Goal: Information Seeking & Learning: Learn about a topic

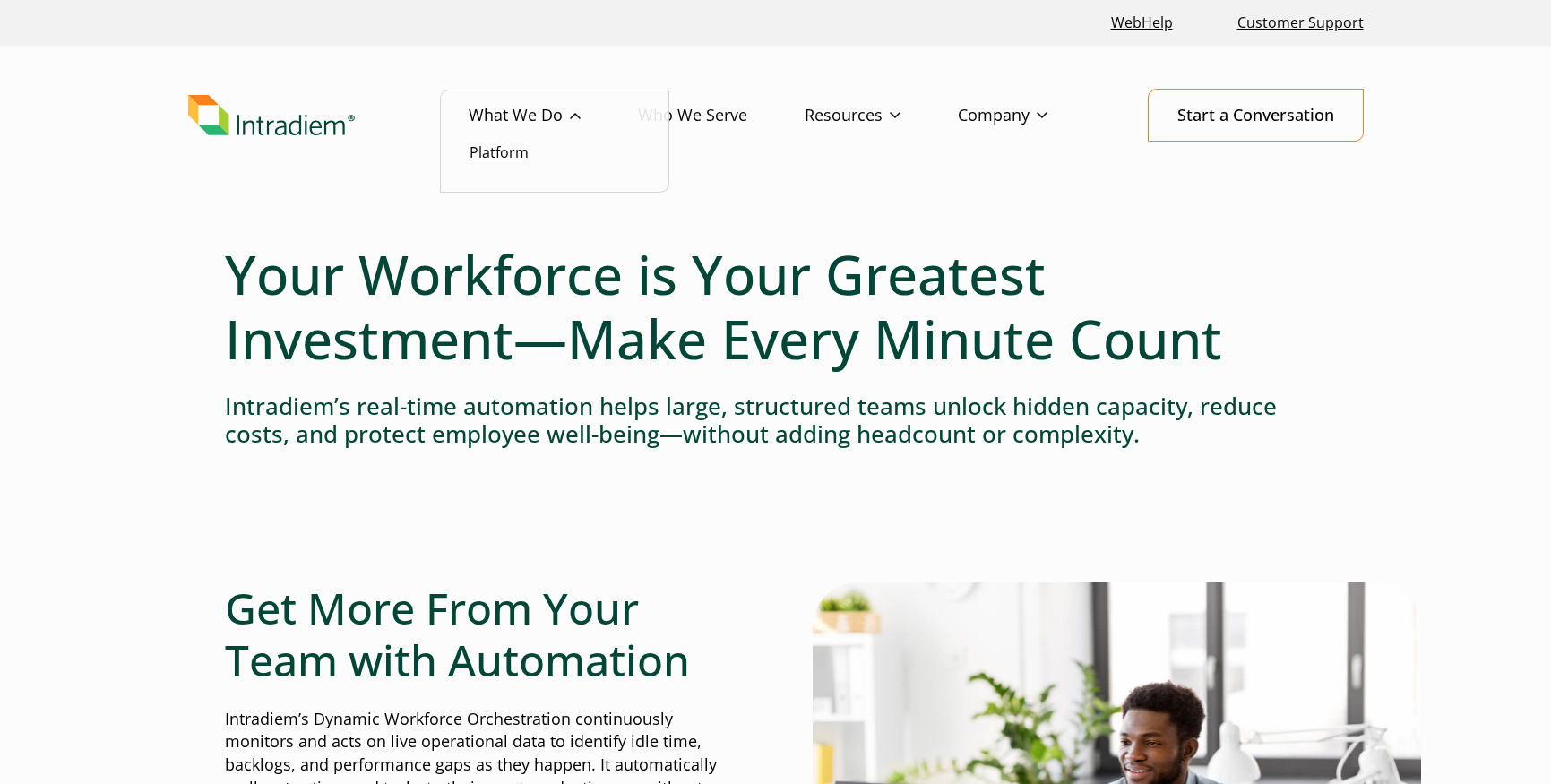
click at [526, 152] on link "Platform" at bounding box center [499, 152] width 59 height 19
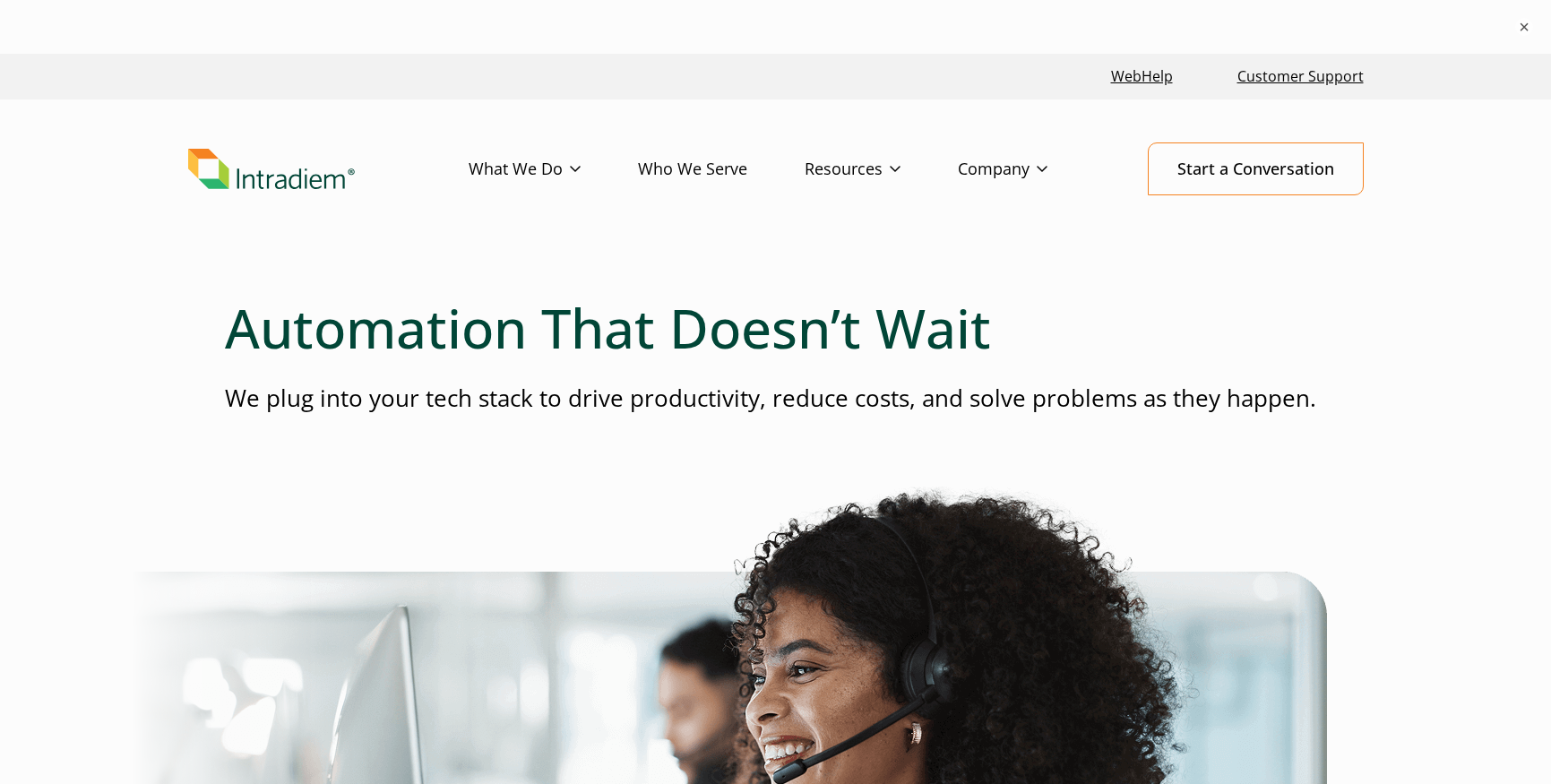
click at [685, 174] on link "Who We Serve" at bounding box center [721, 169] width 167 height 52
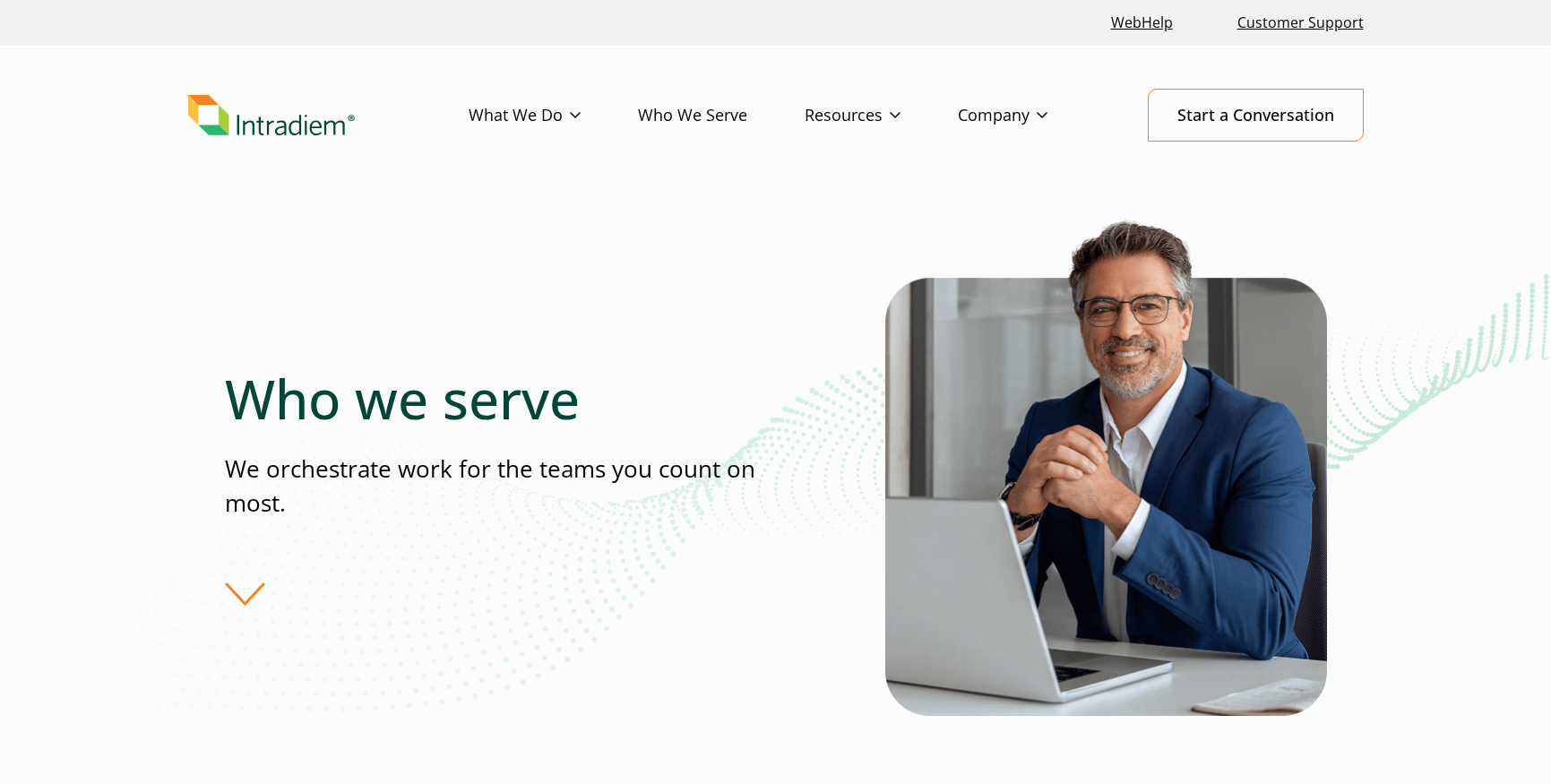
drag, startPoint x: 245, startPoint y: 579, endPoint x: 257, endPoint y: 576, distance: 12.4
click at [253, 577] on div "Who we serve We orchestrate work for the teams you count on most." at bounding box center [554, 486] width 660 height 239
click at [253, 592] on div "Who we serve We orchestrate work for the teams you count on most." at bounding box center [554, 486] width 660 height 239
click at [854, 110] on link "Resources" at bounding box center [881, 115] width 153 height 52
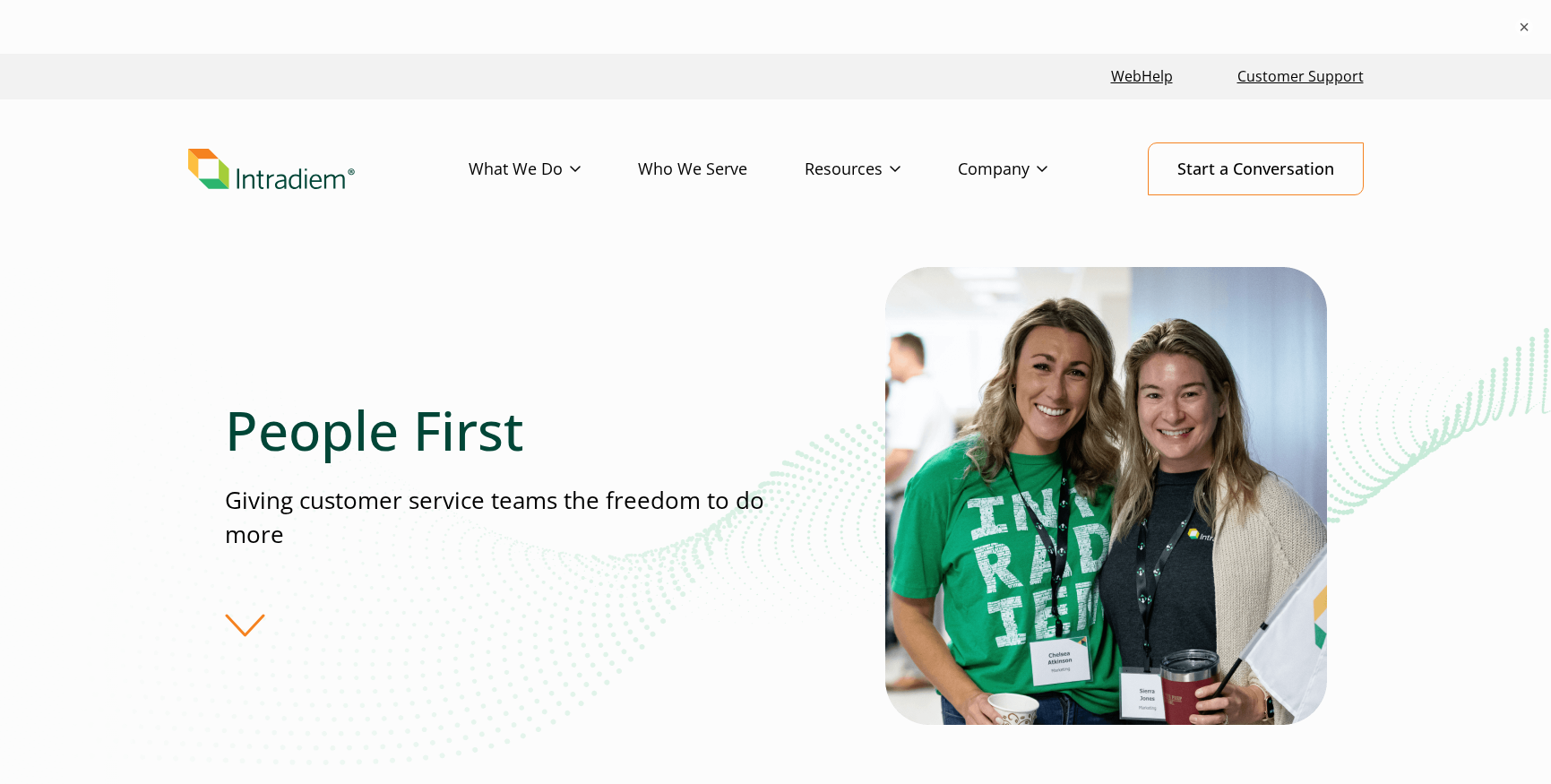
click at [325, 178] on img "Link to homepage of Intradiem" at bounding box center [271, 169] width 167 height 41
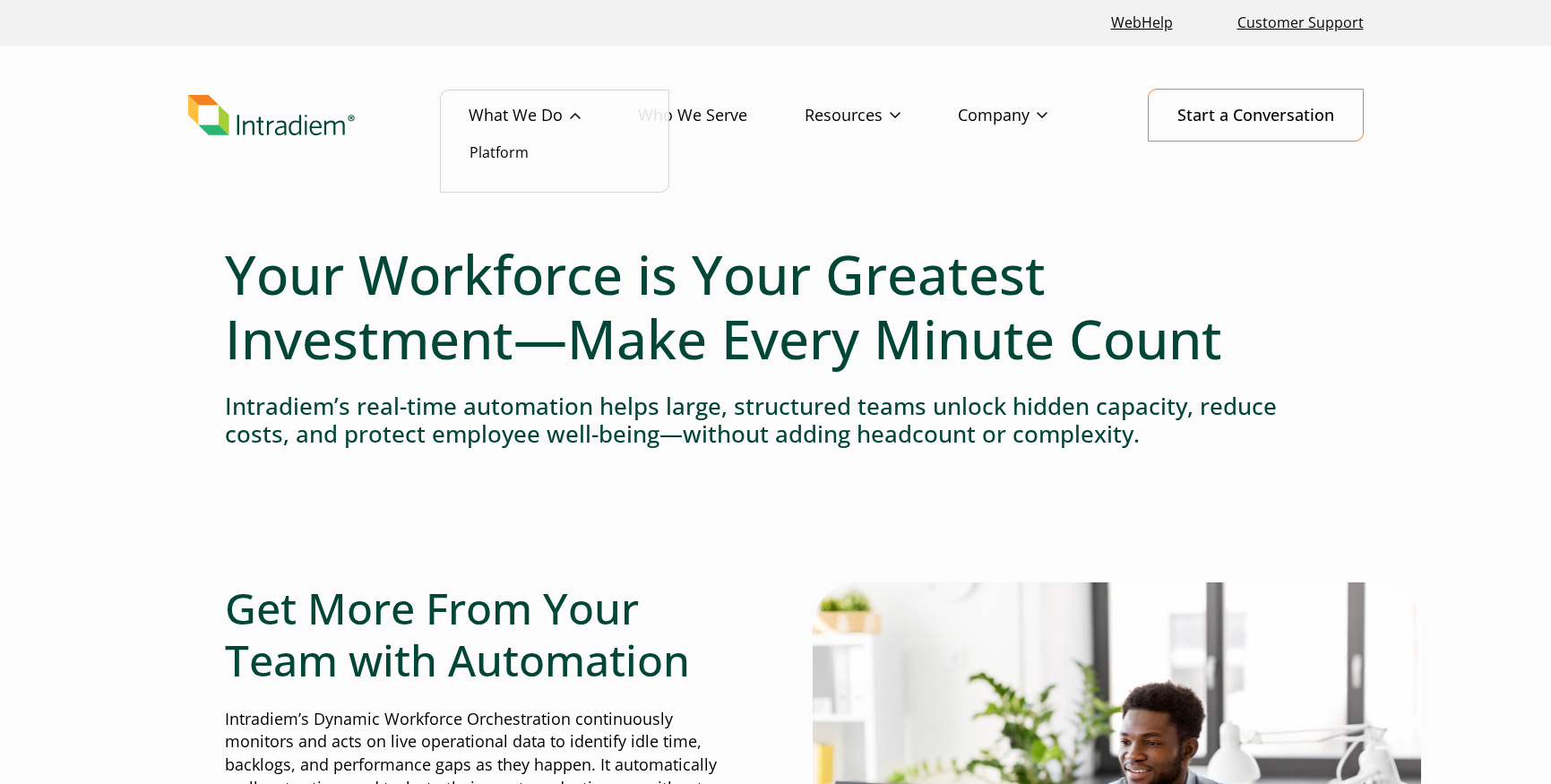
click at [587, 126] on link "What We Do" at bounding box center [553, 115] width 169 height 52
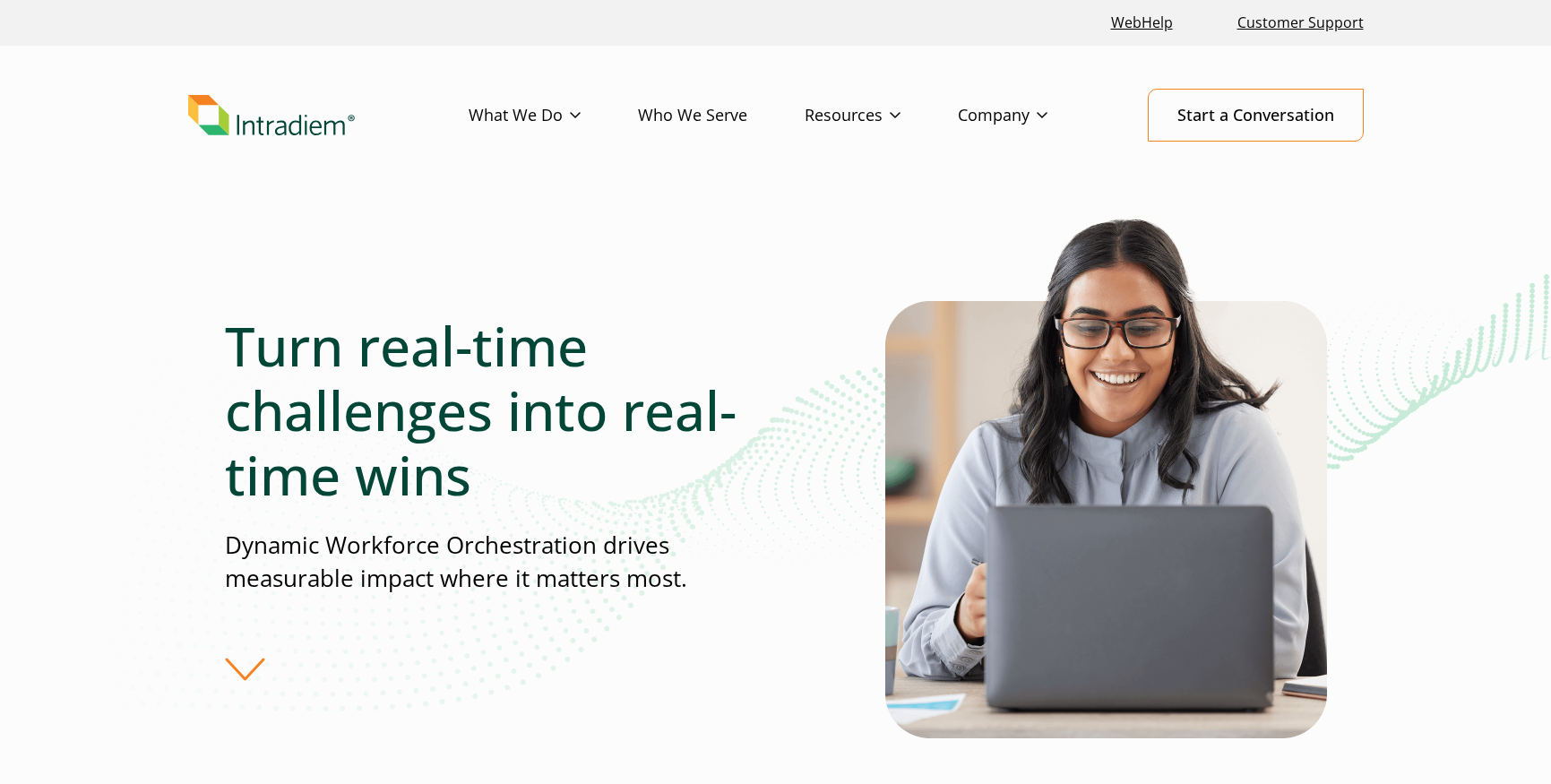
click at [840, 110] on link "Resources" at bounding box center [881, 115] width 153 height 52
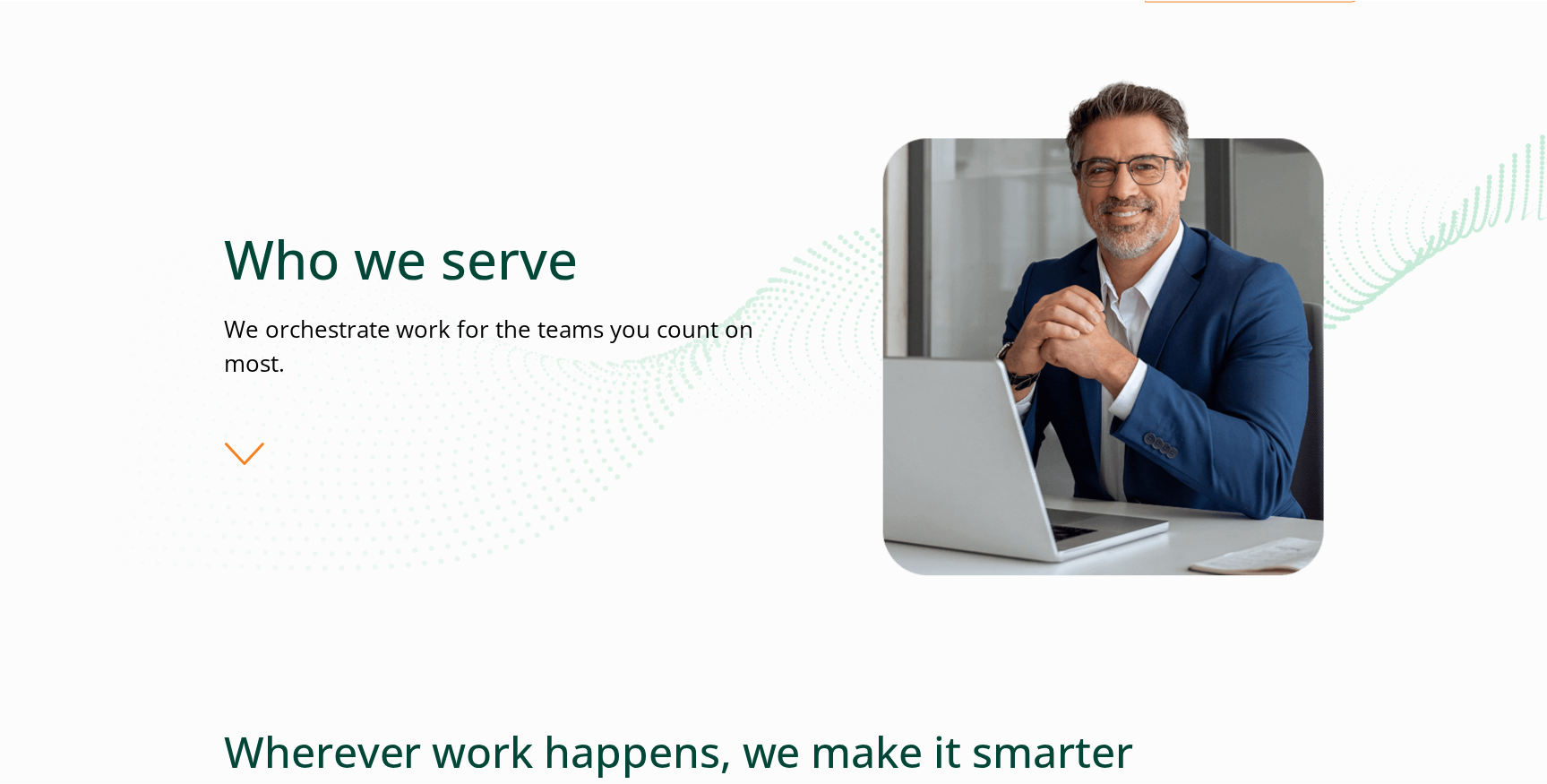
scroll to position [145, 0]
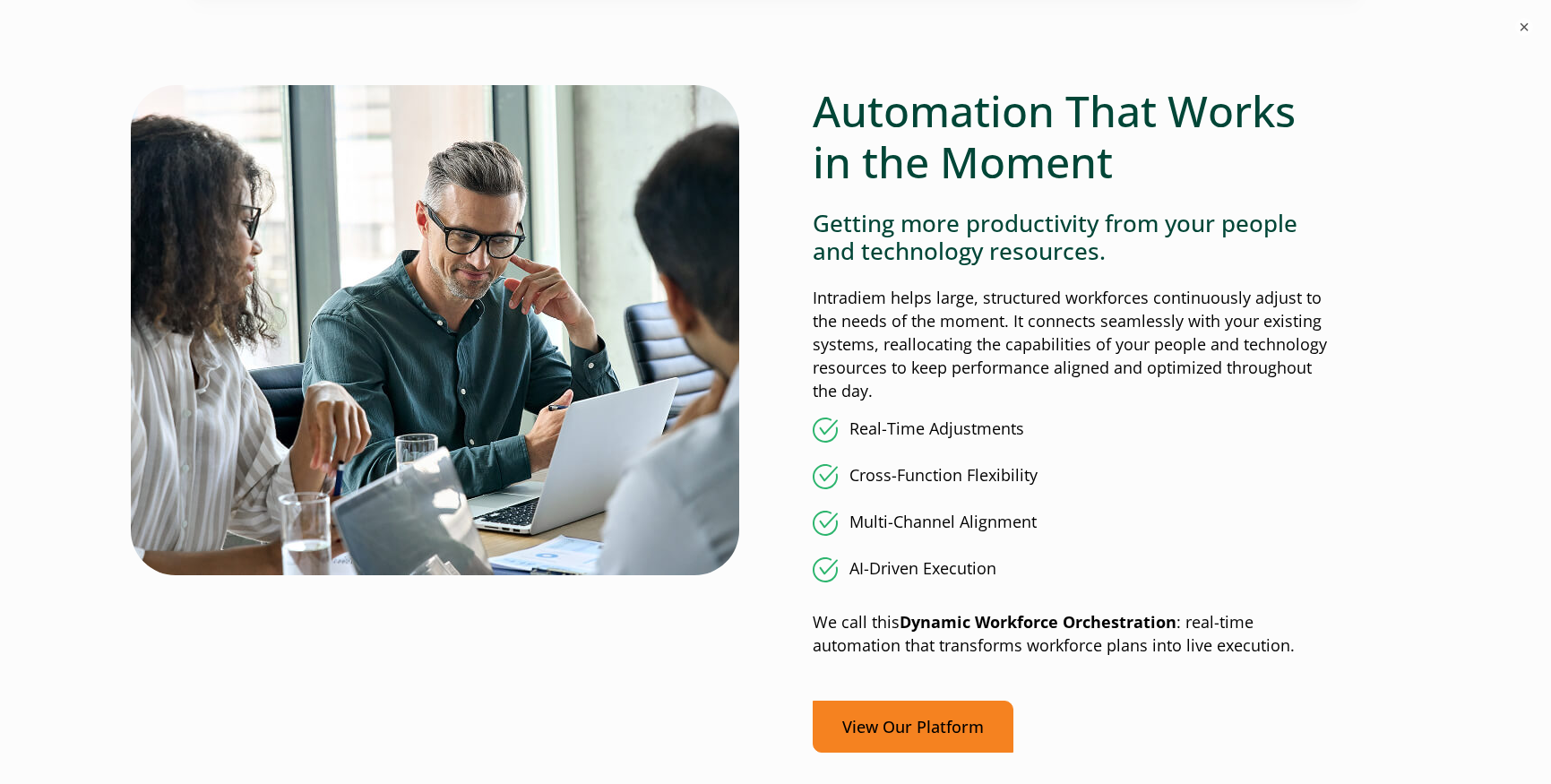
scroll to position [1401, 0]
click at [917, 731] on link "View Our Platform" at bounding box center [913, 727] width 201 height 52
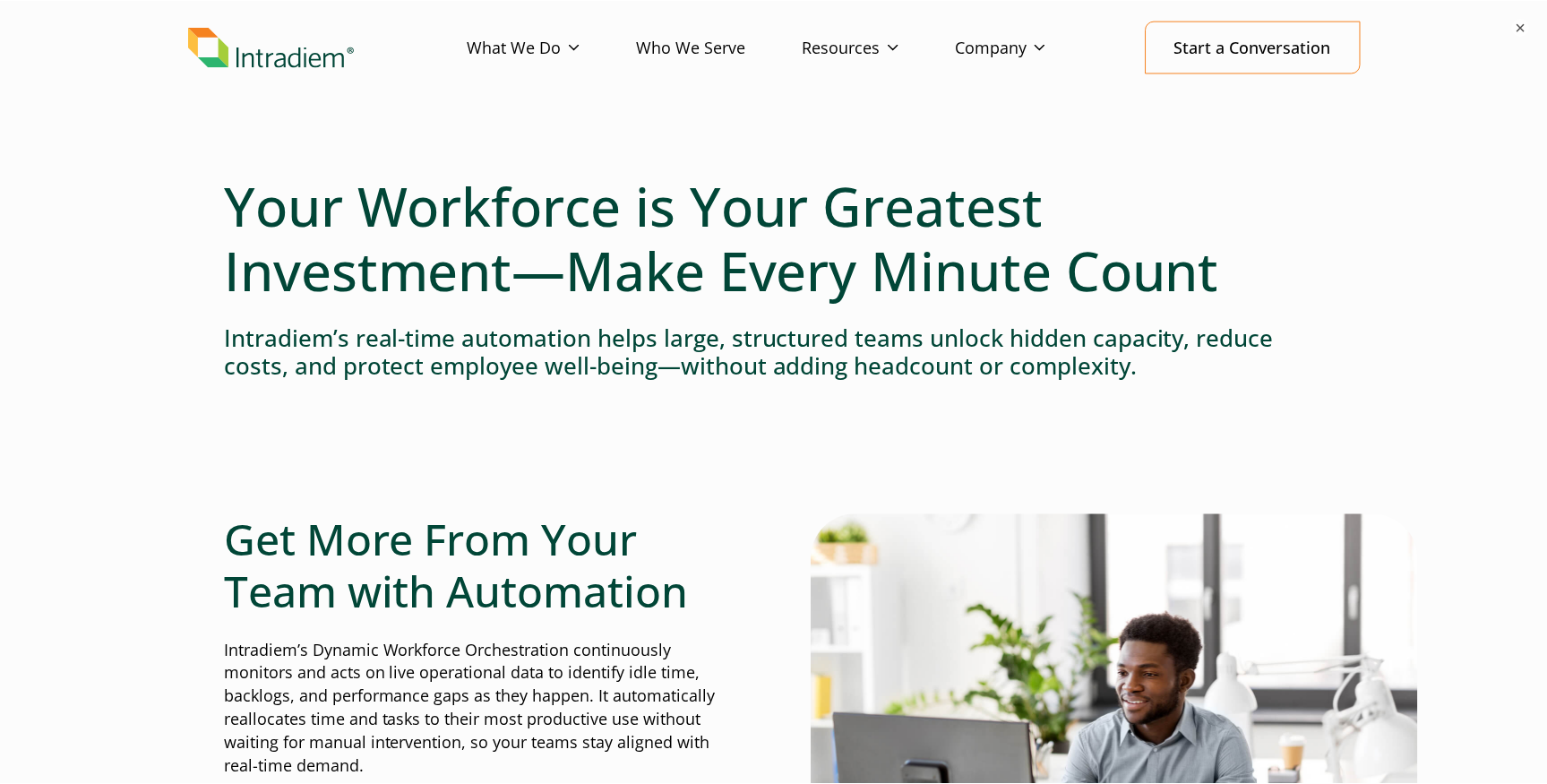
scroll to position [0, 0]
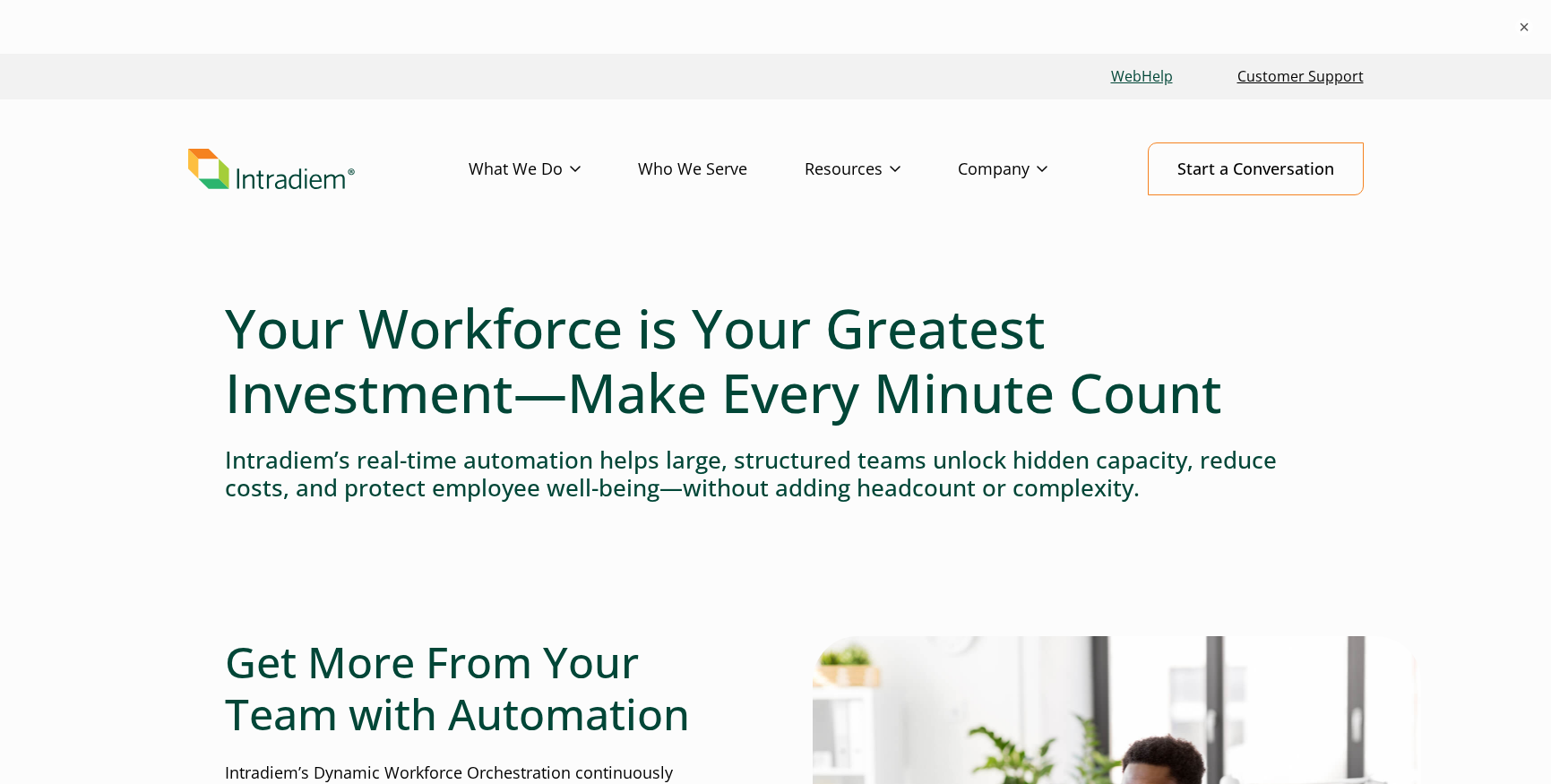
click at [1151, 81] on link "WebHelp" at bounding box center [1141, 76] width 76 height 39
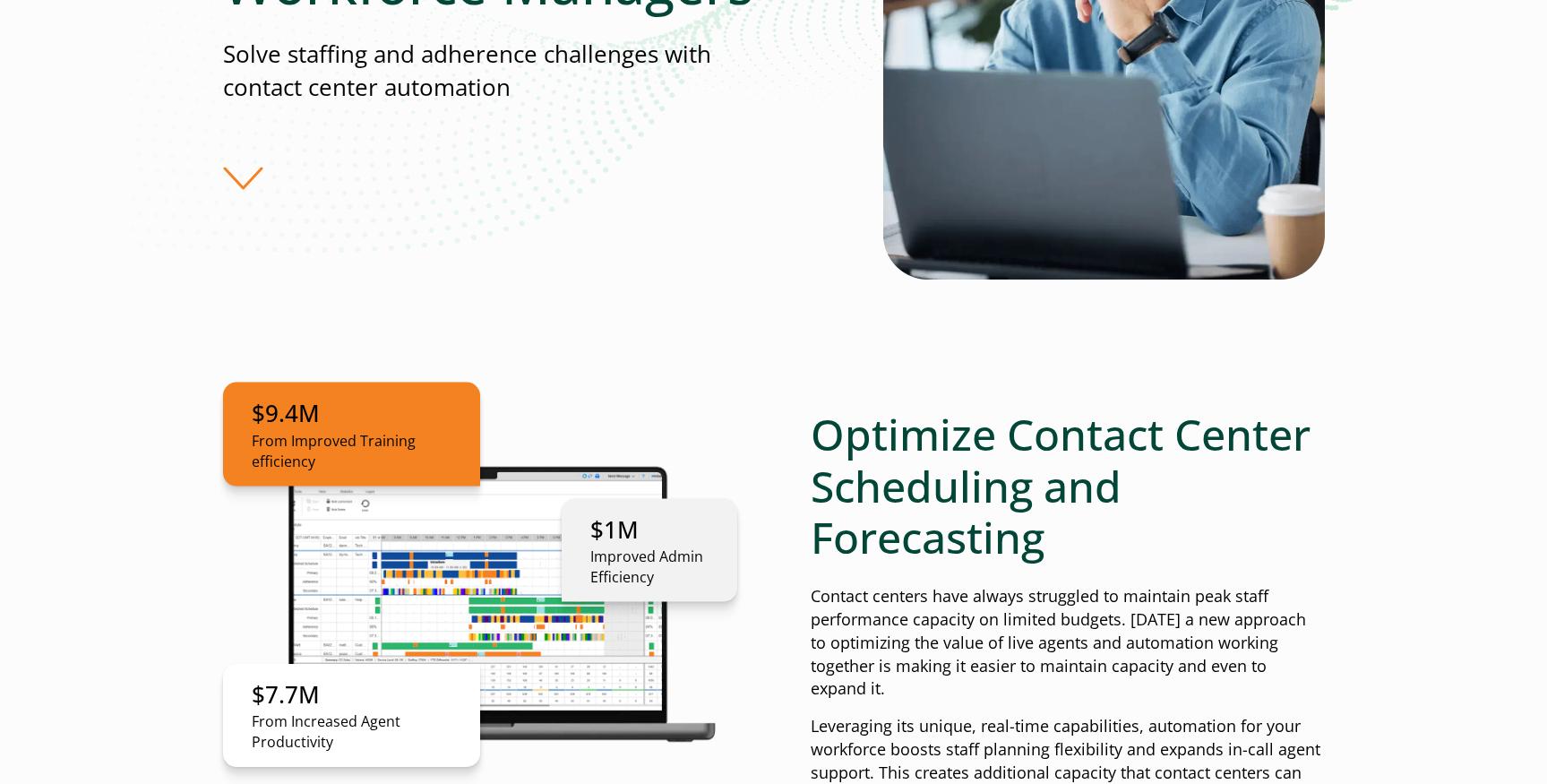
scroll to position [545, 0]
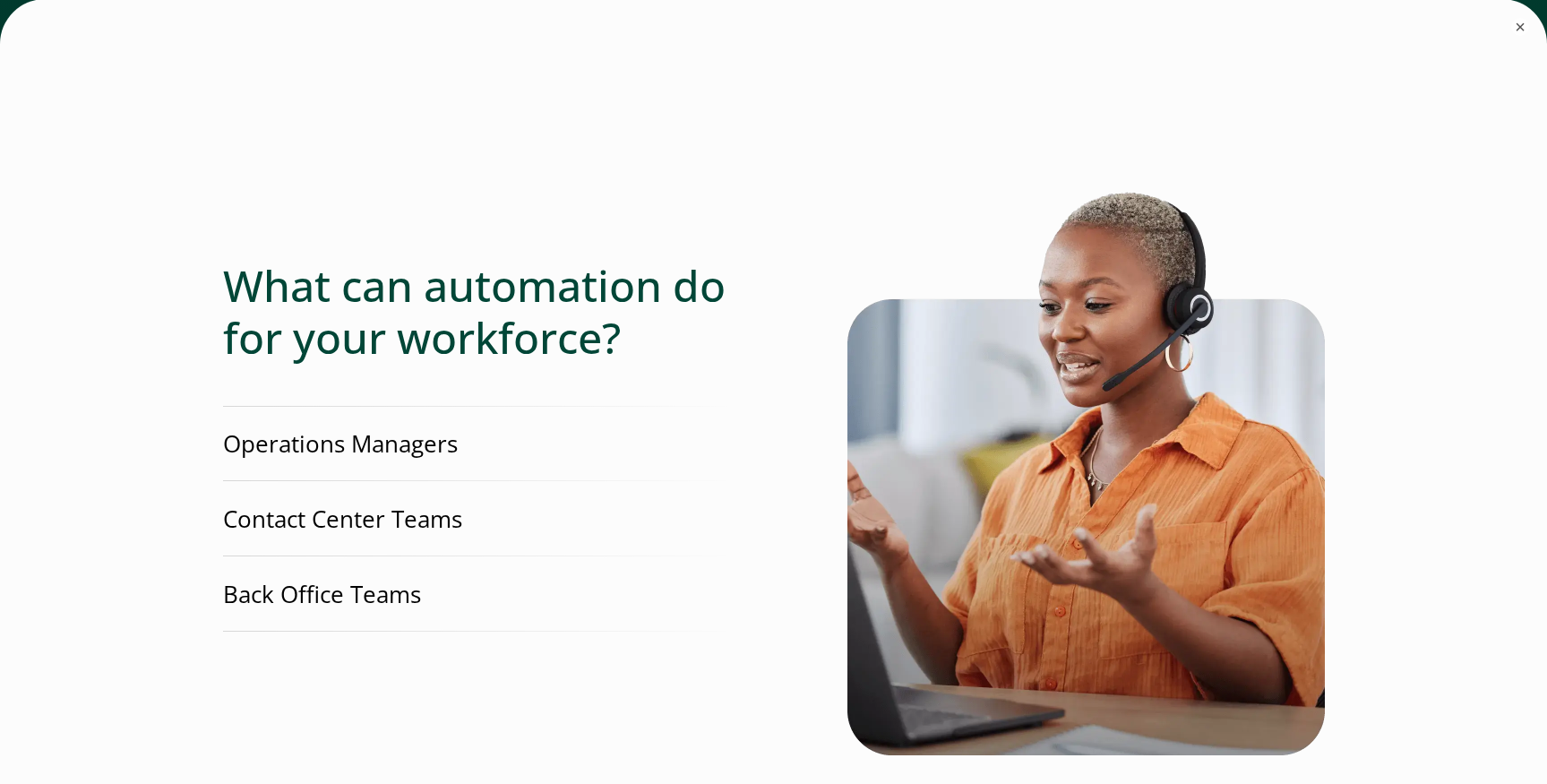
scroll to position [3782, 0]
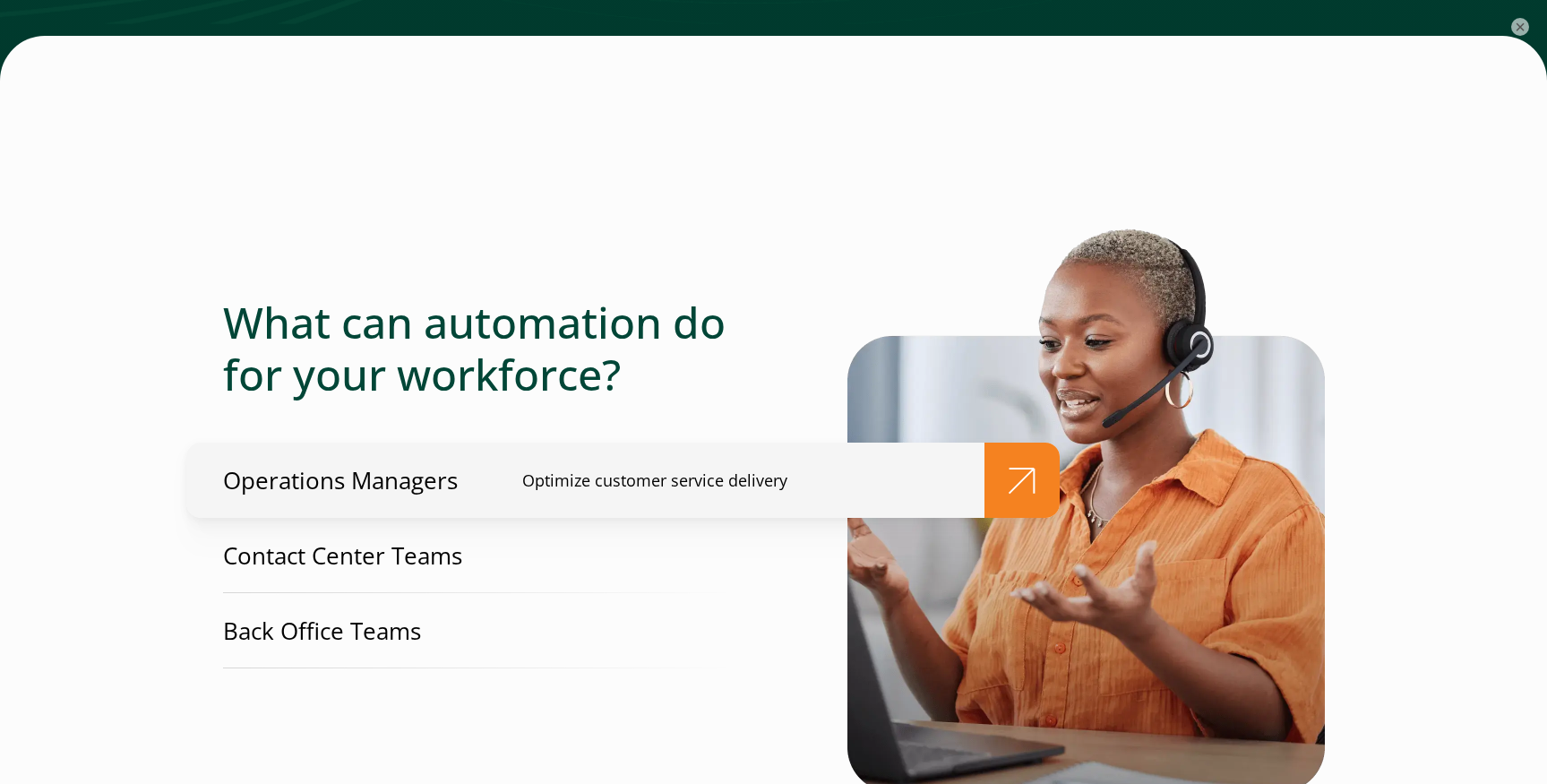
click at [324, 464] on p "Operations Managers" at bounding box center [340, 480] width 235 height 33
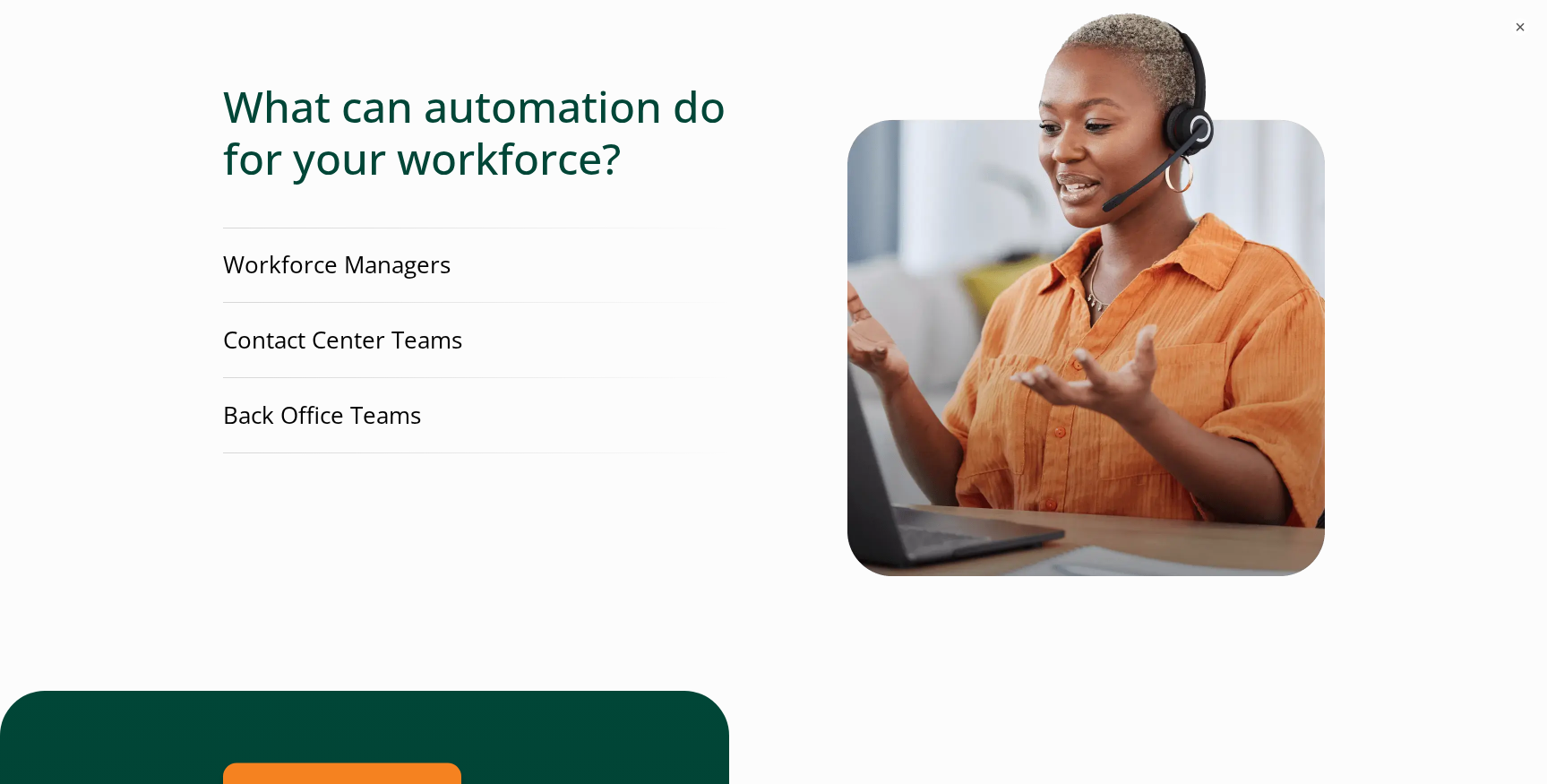
scroll to position [4245, 0]
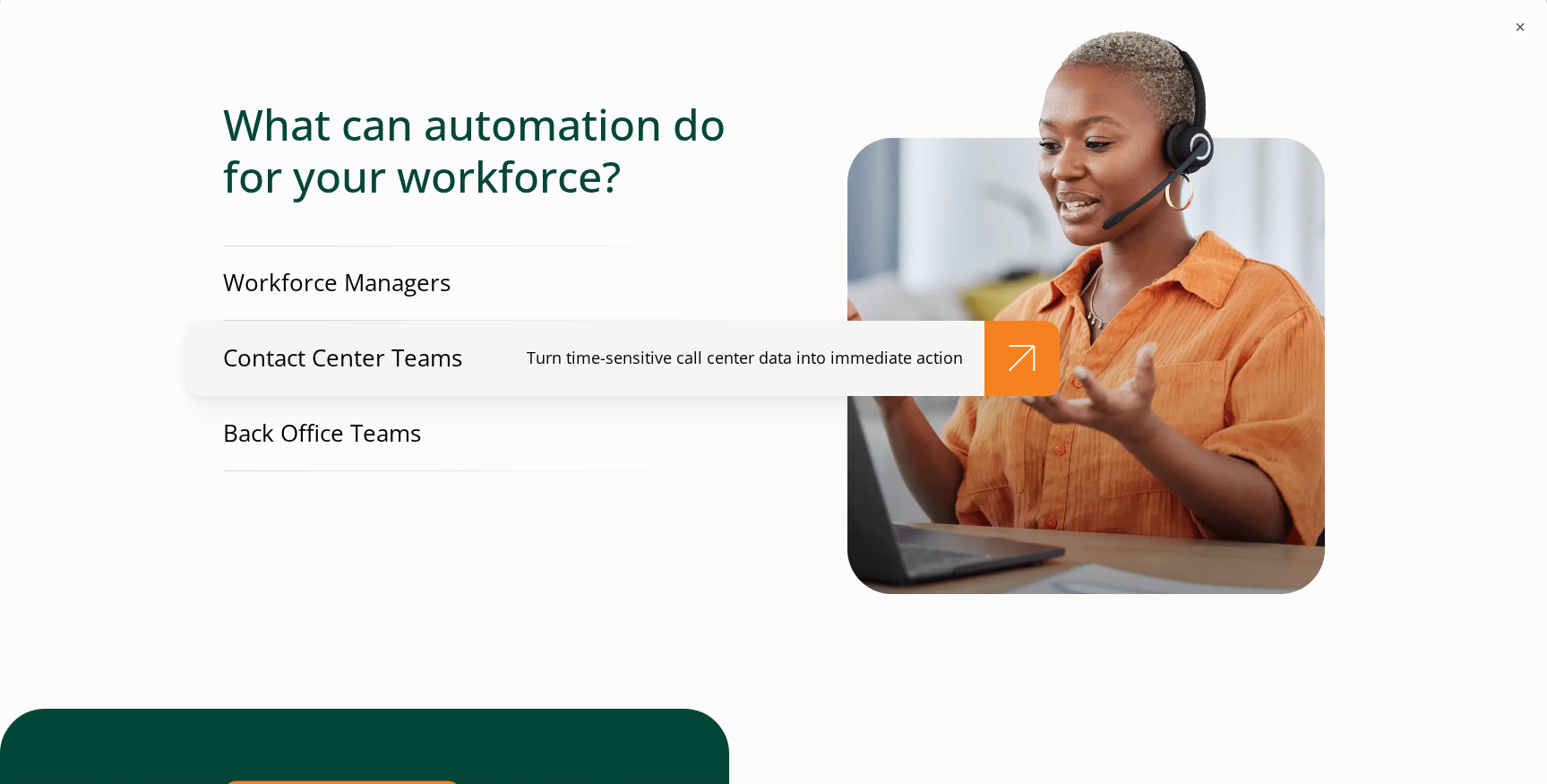
click at [379, 355] on p "Contact Center Teams" at bounding box center [342, 358] width 239 height 33
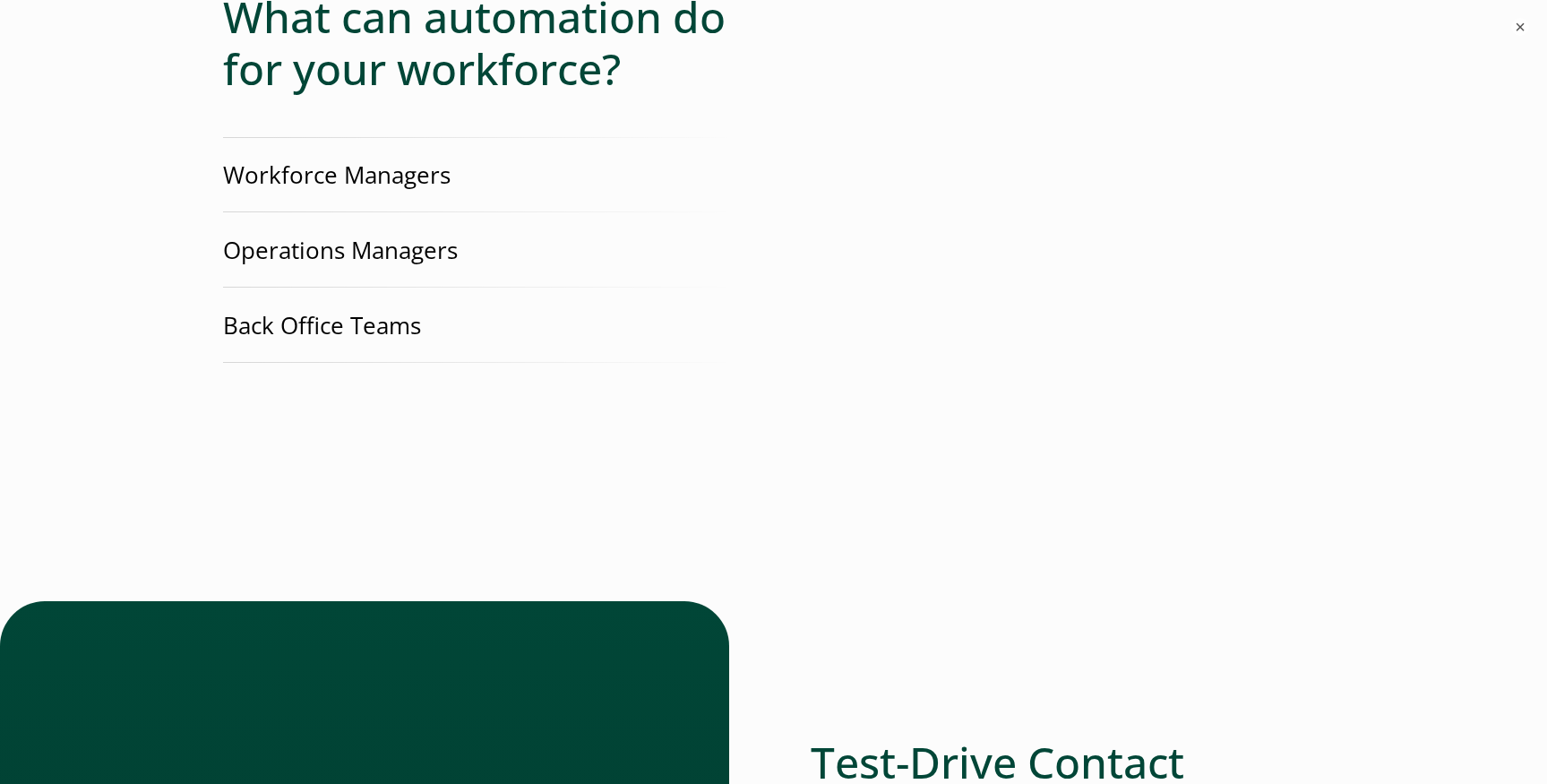
scroll to position [3947, 0]
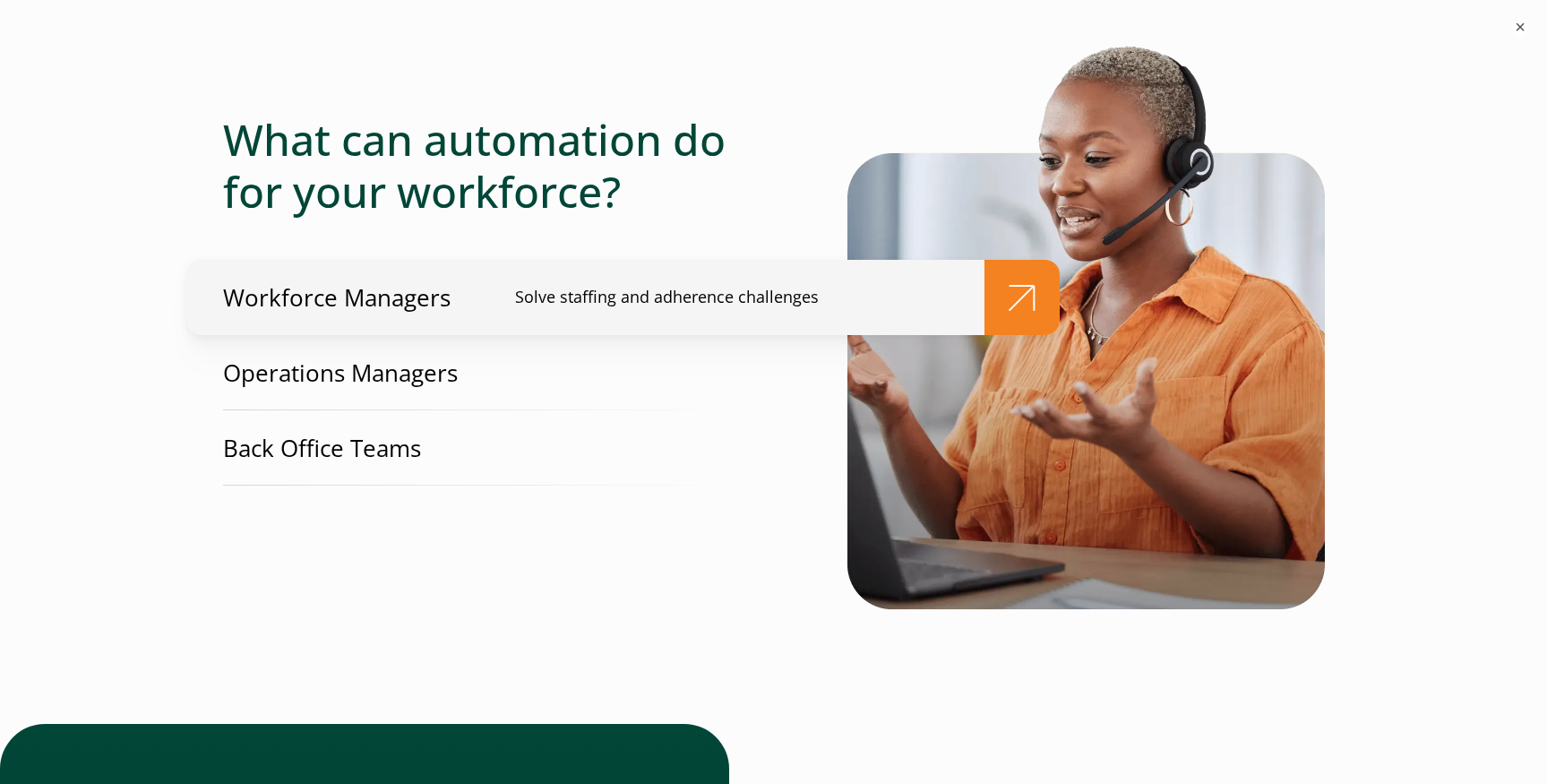
click at [363, 298] on p "Workforce Managers" at bounding box center [336, 298] width 227 height 33
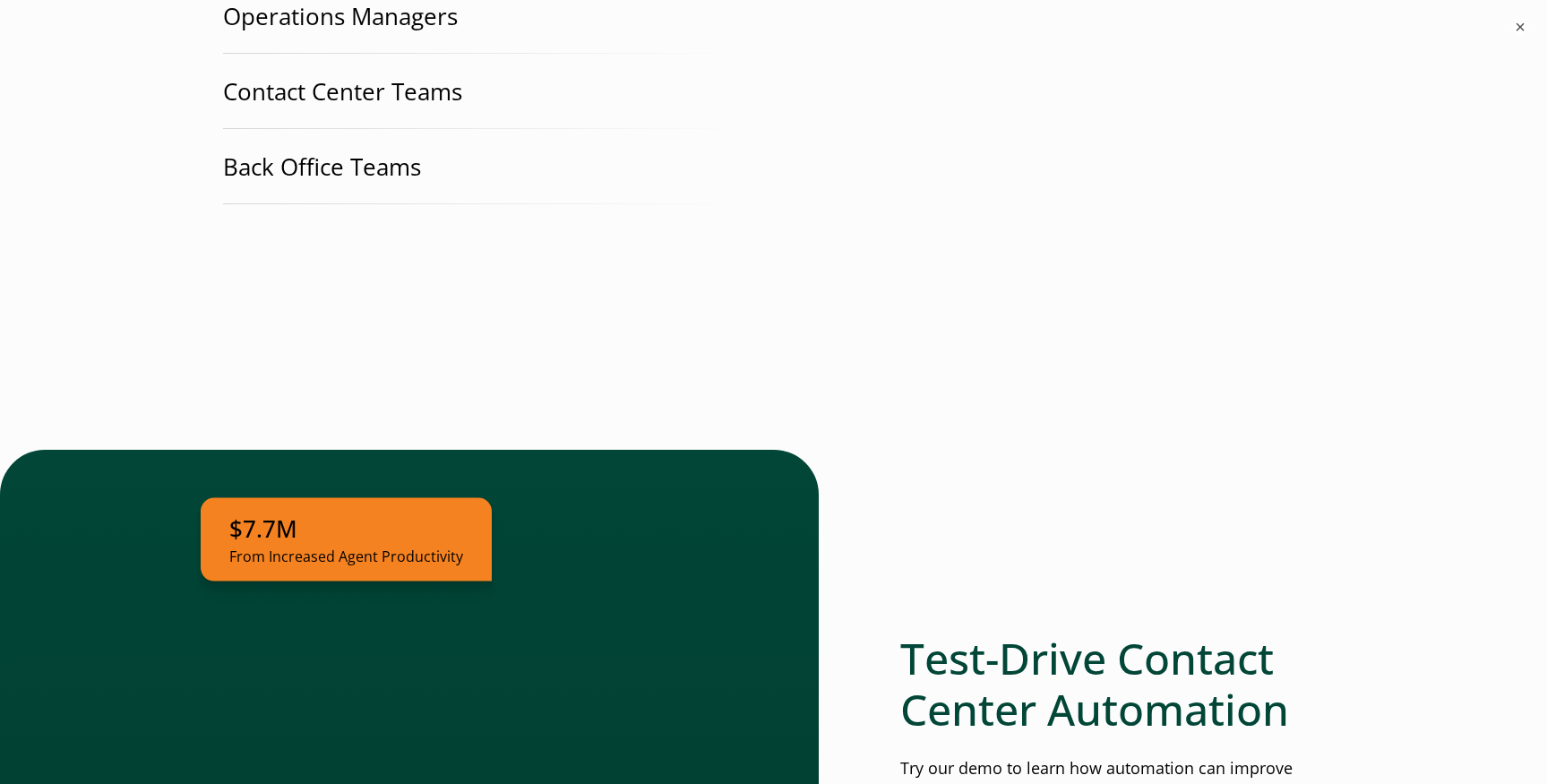
scroll to position [4211, 0]
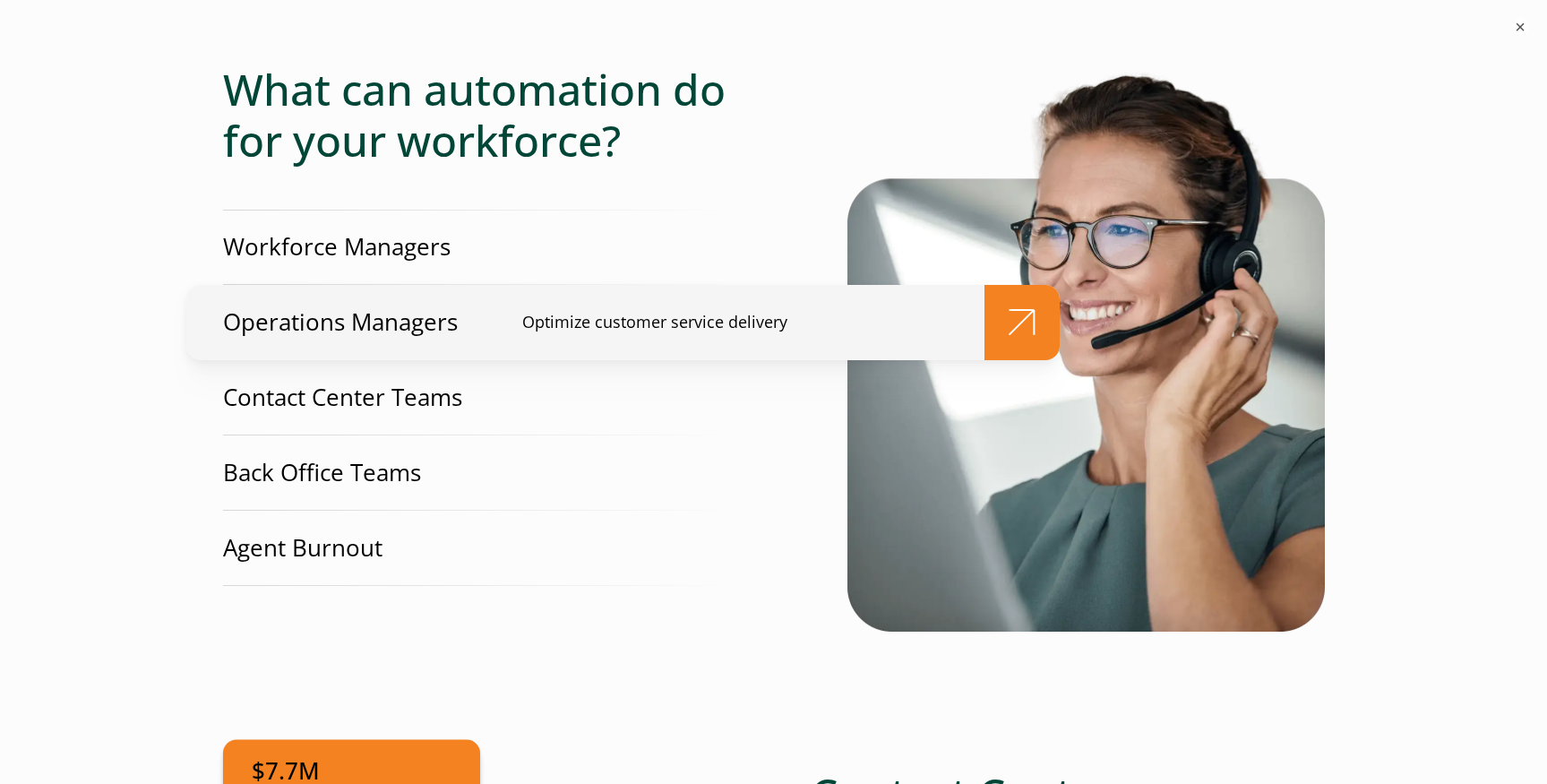
scroll to position [558, 0]
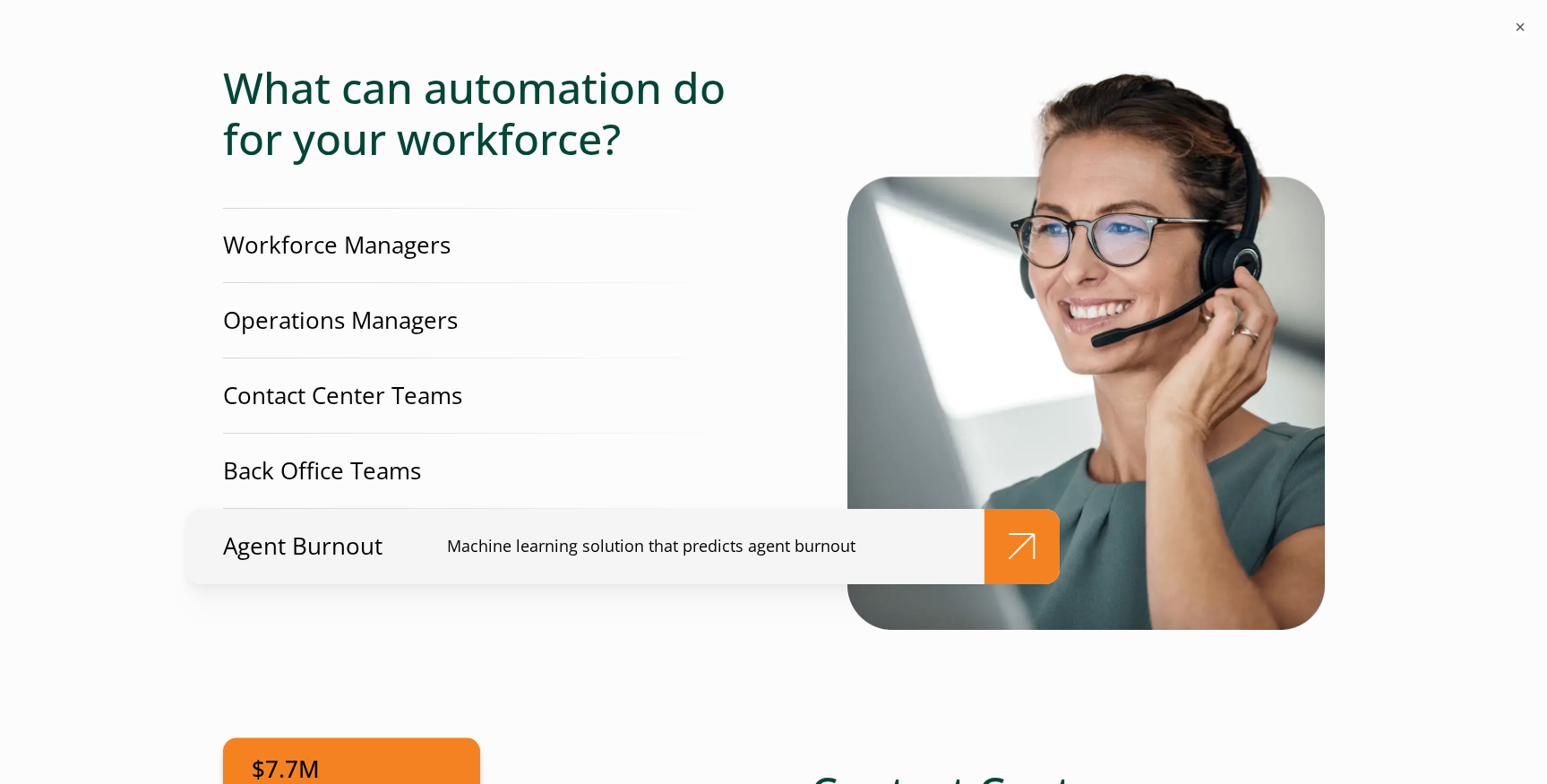
click at [389, 539] on link "Agent Burnout Machine learning solution that predicts agent burnout" at bounding box center [622, 547] width 873 height 75
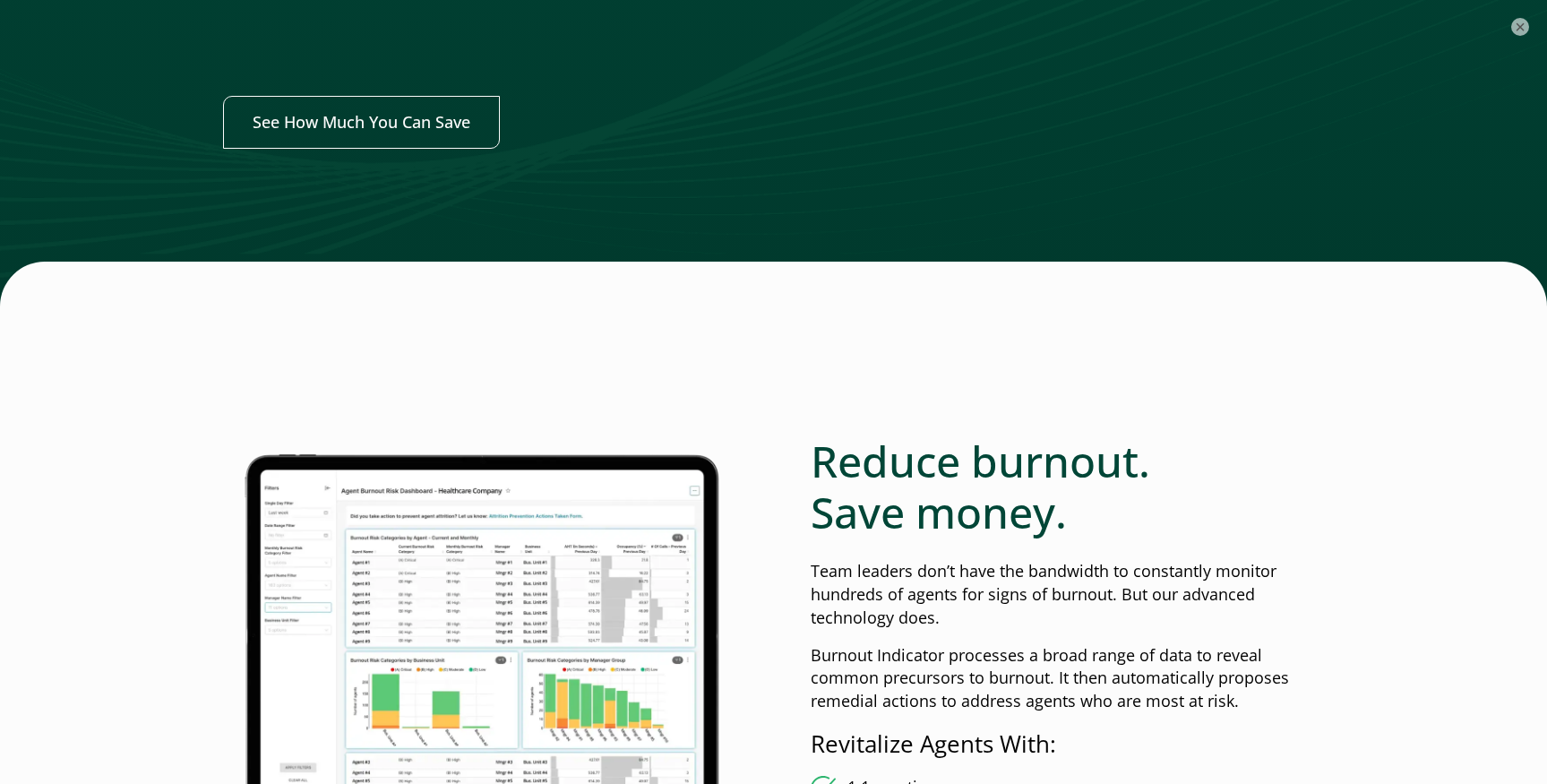
scroll to position [2458, 0]
